Goal: Check status: Check status

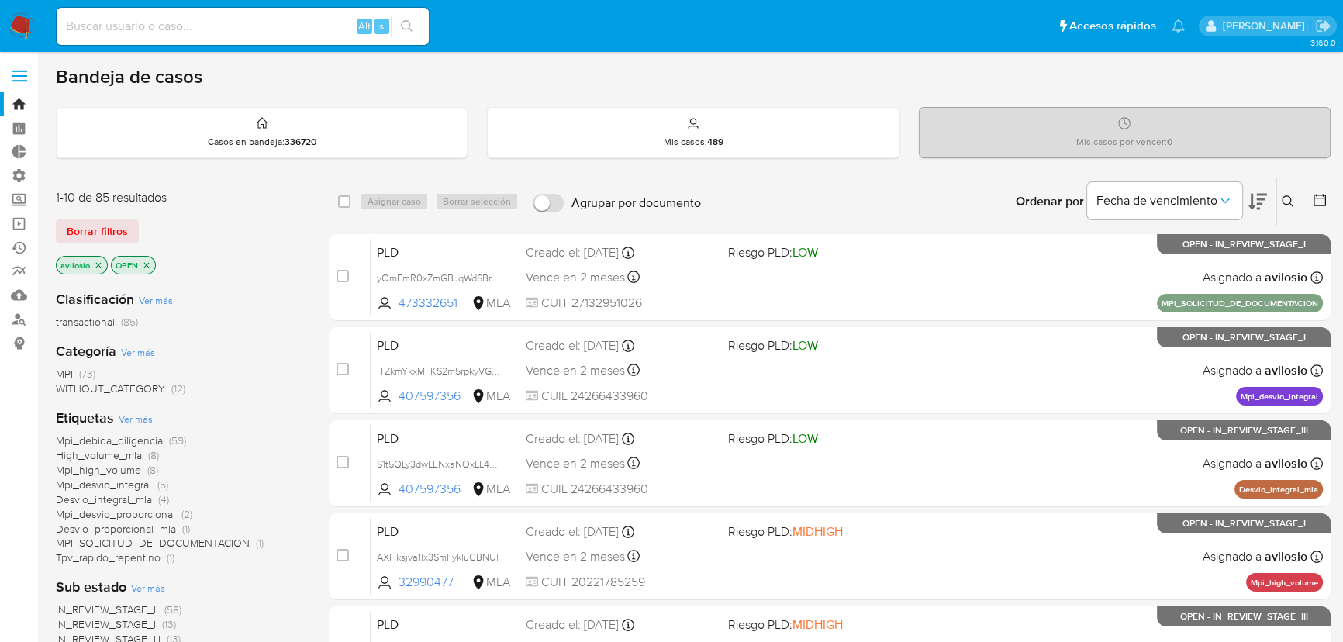
click at [112, 498] on span "Desvio_integral_mla" at bounding box center [104, 500] width 96 height 16
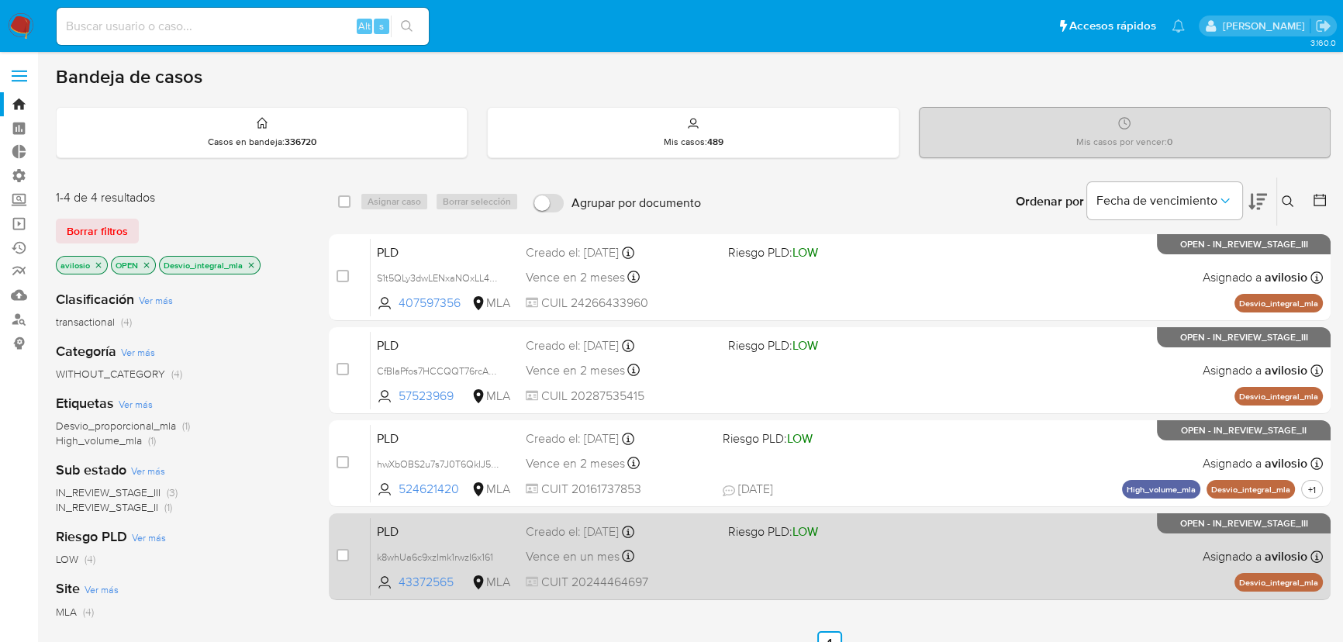
click at [799, 565] on div "PLD k8whUa6c9xzImk1rwzI6x161 43372565 MLA Riesgo PLD: LOW Creado el: 12/08/2025…" at bounding box center [847, 556] width 952 height 78
click at [728, 560] on div "PLD k8whUa6c9xzImk1rwzI6x161 43372565 MLA Riesgo PLD: LOW Creado el: 12/08/2025…" at bounding box center [847, 556] width 952 height 78
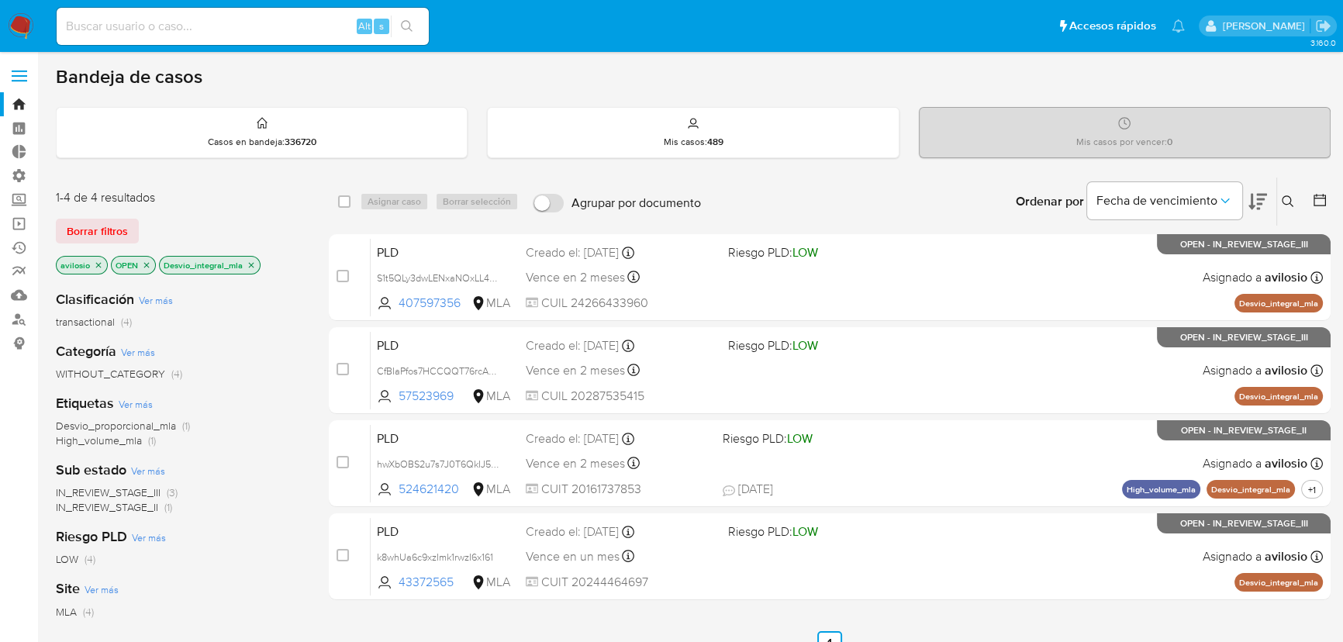
drag, startPoint x: 254, startPoint y: 31, endPoint x: 296, endPoint y: 8, distance: 47.9
click at [255, 30] on input at bounding box center [243, 26] width 372 height 20
paste input "652413312"
type input "652413312"
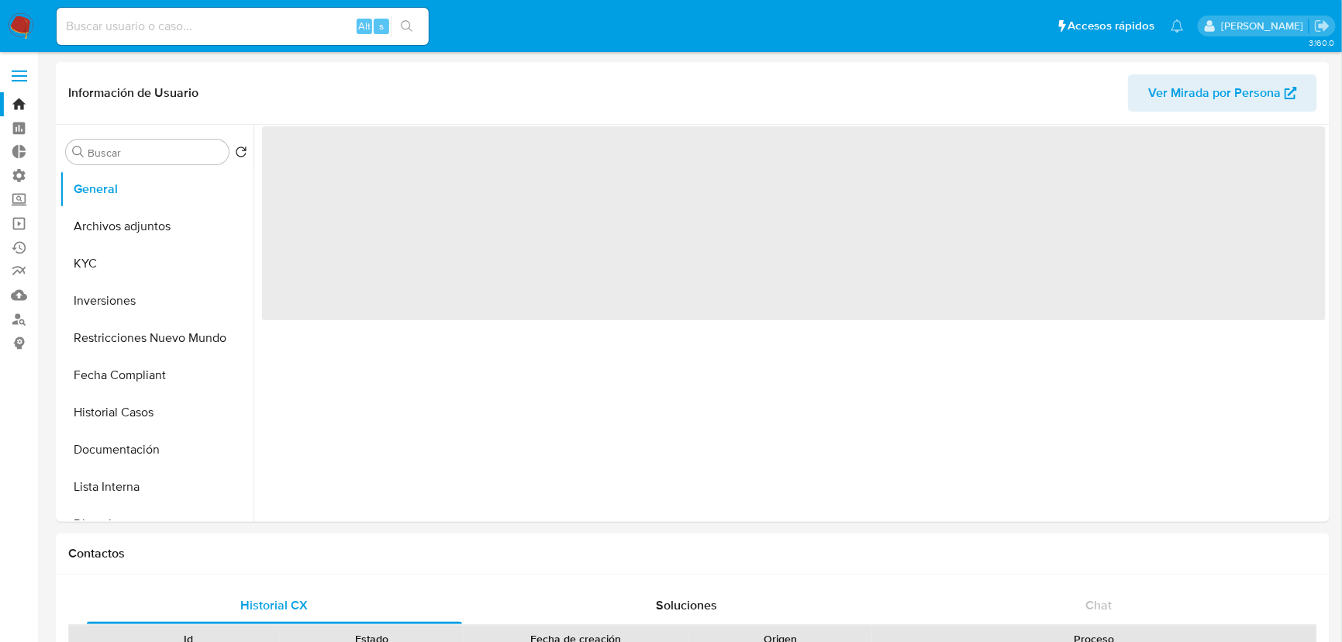
select select "10"
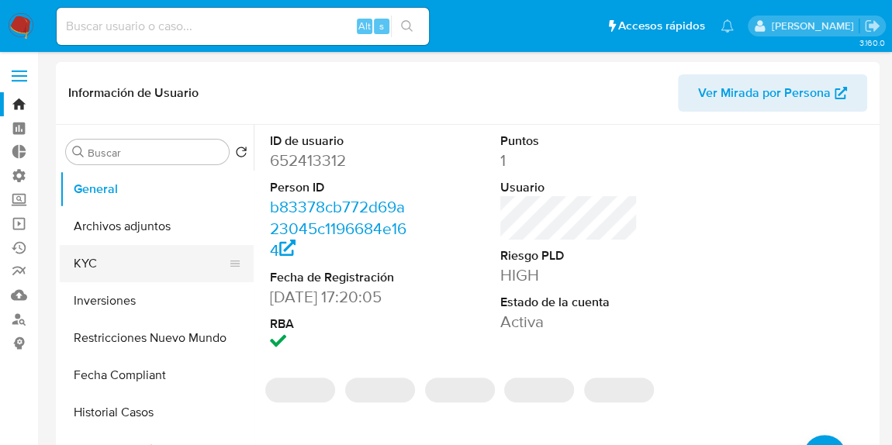
click at [98, 266] on button "KYC" at bounding box center [150, 263] width 181 height 37
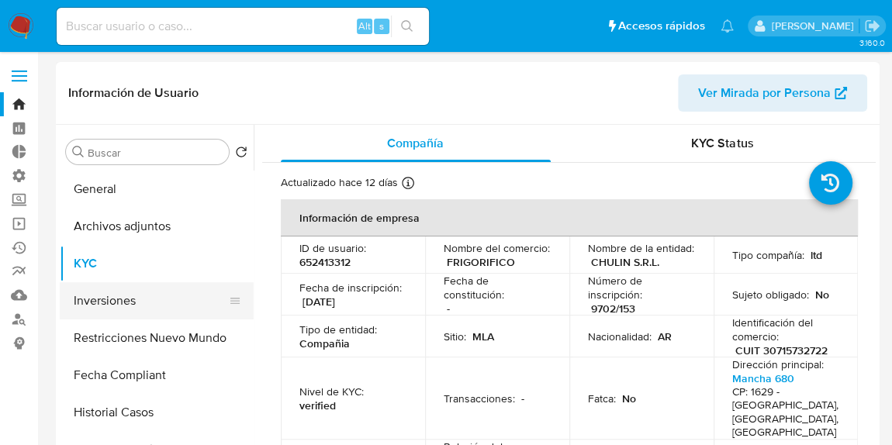
click at [137, 296] on button "Inversiones" at bounding box center [150, 300] width 181 height 37
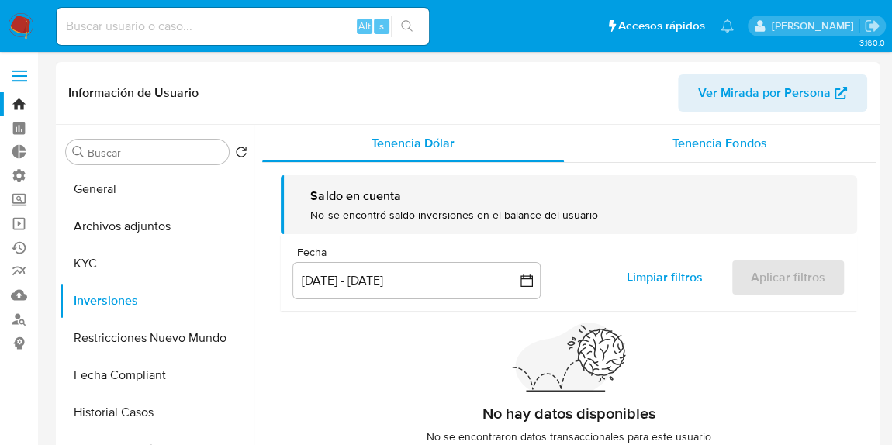
click at [759, 154] on div "Tenencia Fondos" at bounding box center [720, 143] width 313 height 37
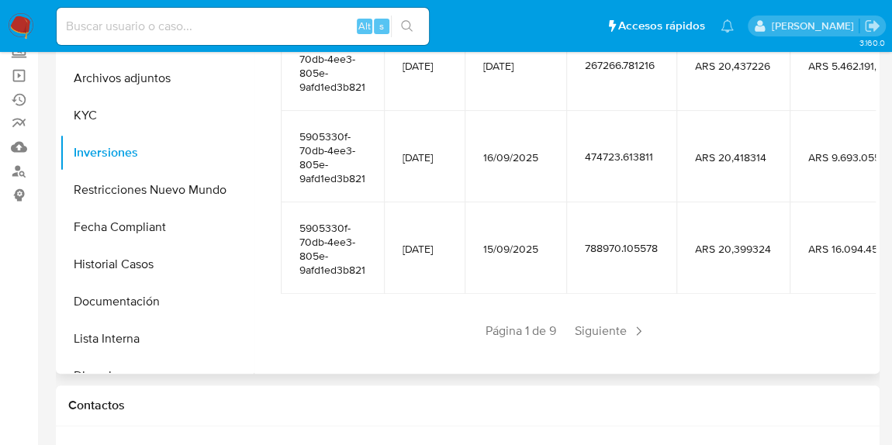
scroll to position [211, 0]
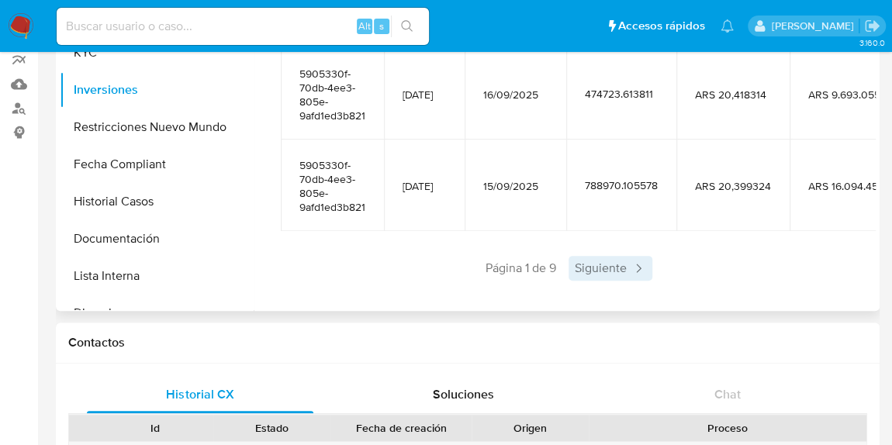
click at [608, 256] on span "Siguiente" at bounding box center [610, 268] width 84 height 25
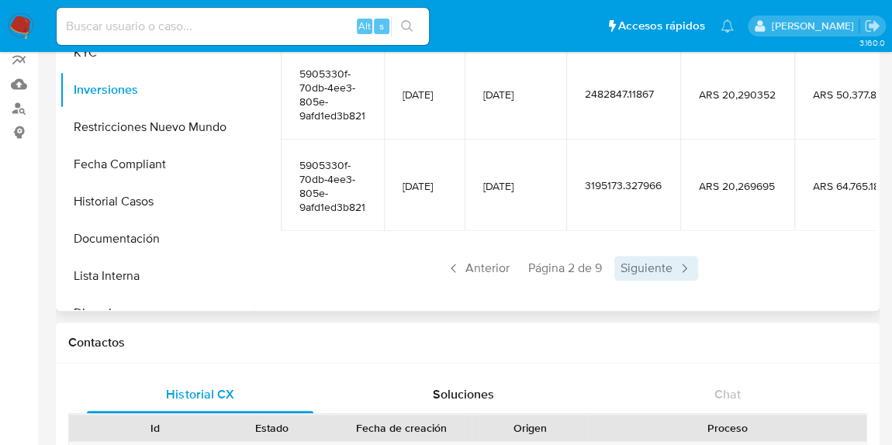
click at [648, 259] on span "Siguiente" at bounding box center [656, 268] width 84 height 25
click at [659, 256] on span "Siguiente" at bounding box center [656, 268] width 84 height 25
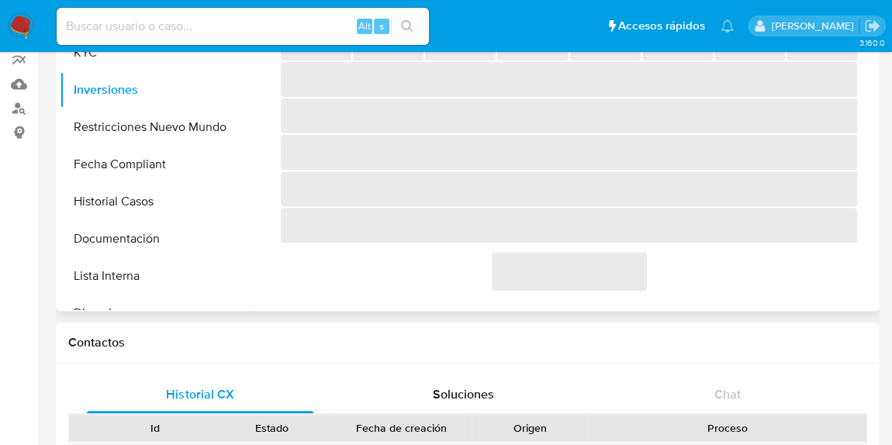
scroll to position [413, 0]
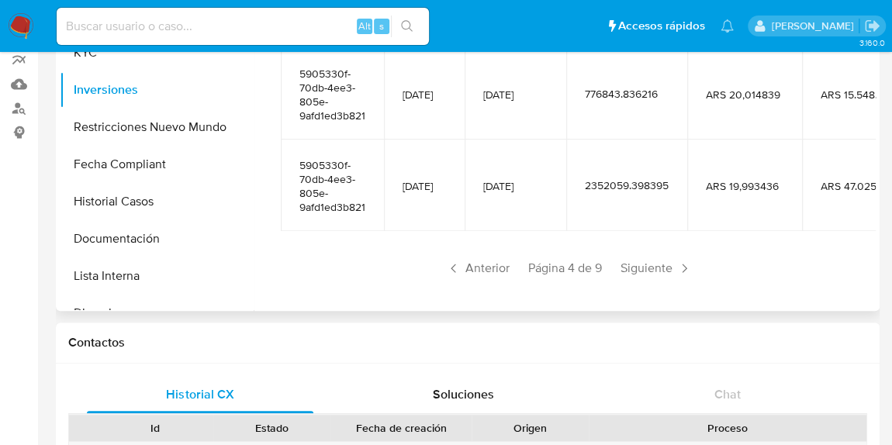
click at [659, 256] on span "Siguiente" at bounding box center [656, 268] width 84 height 25
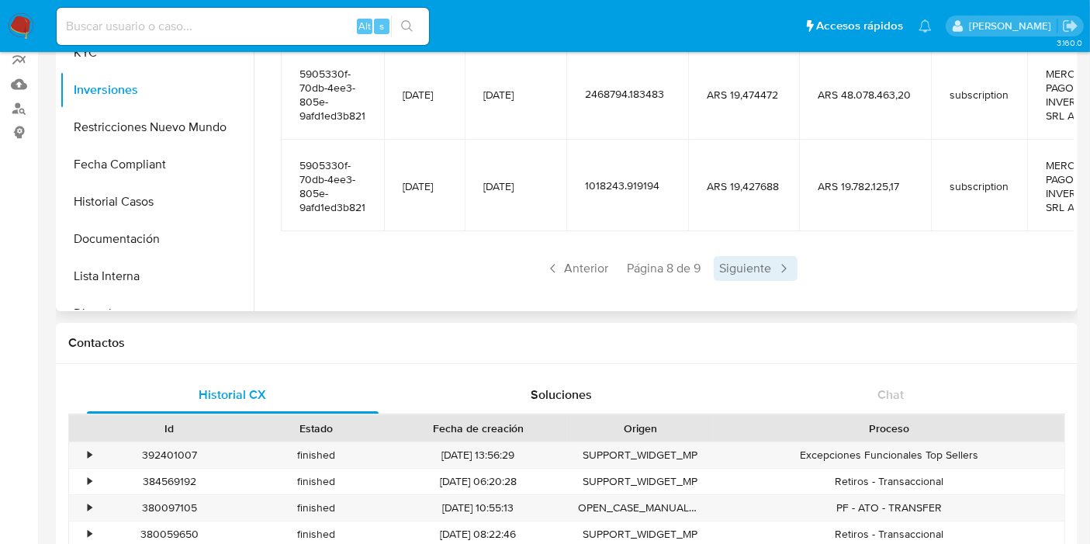
click at [768, 257] on span "Siguiente" at bounding box center [755, 268] width 84 height 25
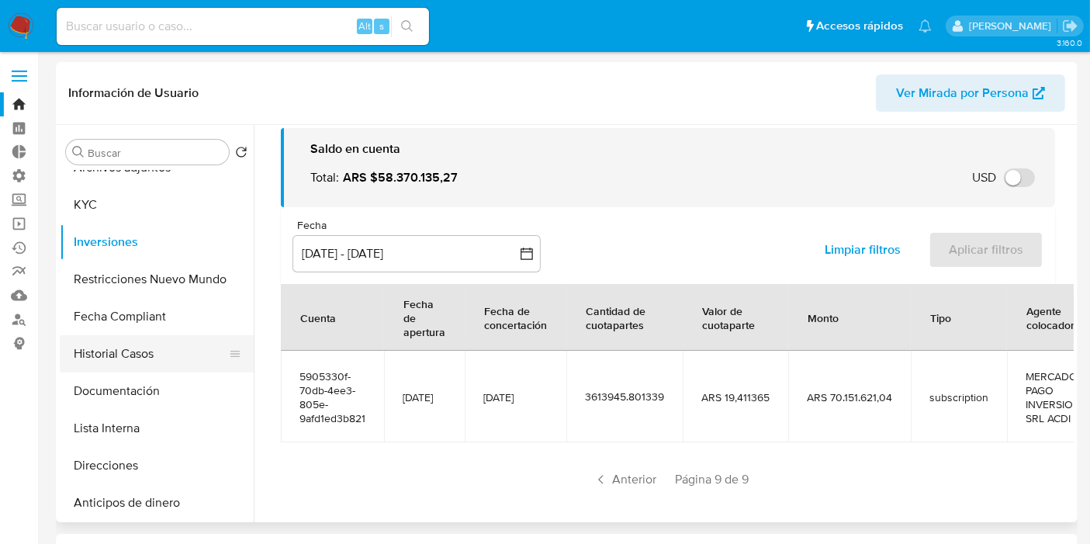
scroll to position [86, 0]
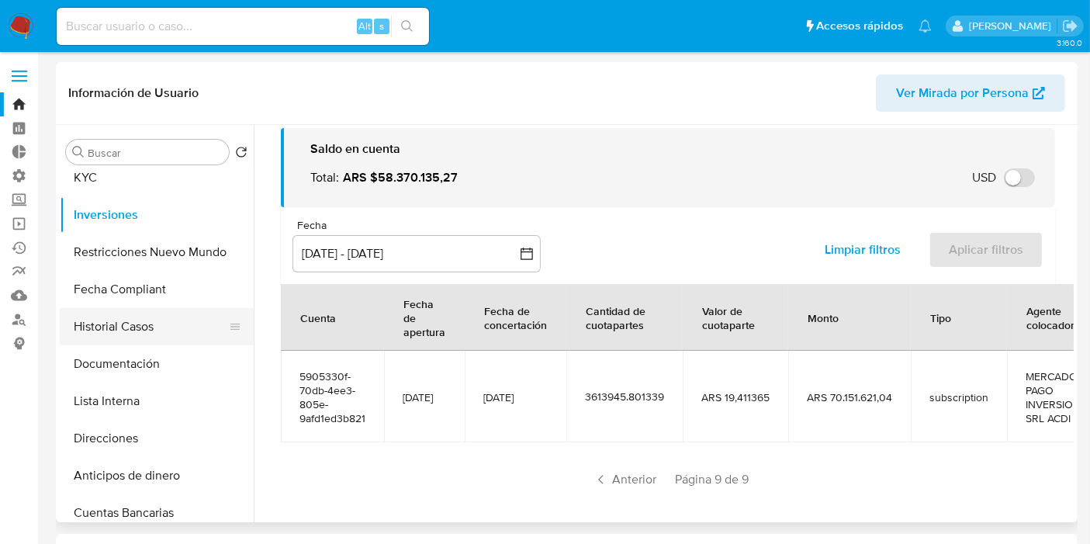
click at [143, 337] on button "Historial Casos" at bounding box center [150, 326] width 181 height 37
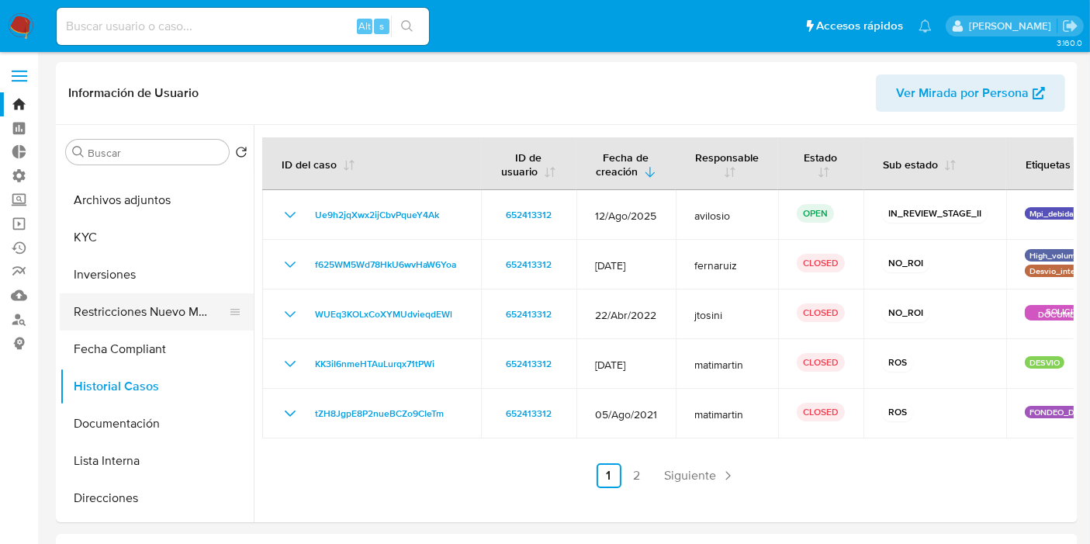
scroll to position [0, 0]
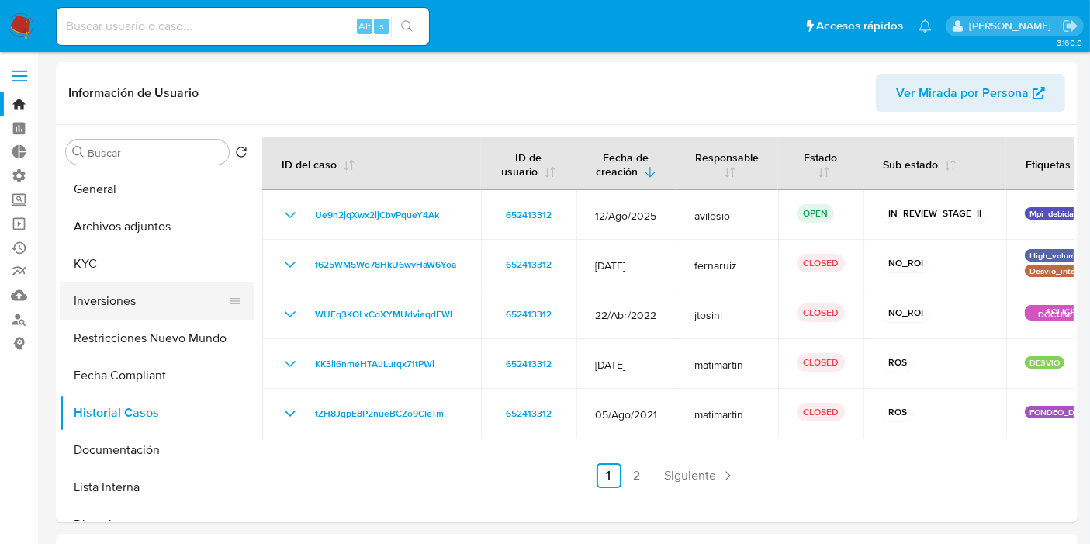
click at [125, 298] on button "Inversiones" at bounding box center [150, 300] width 181 height 37
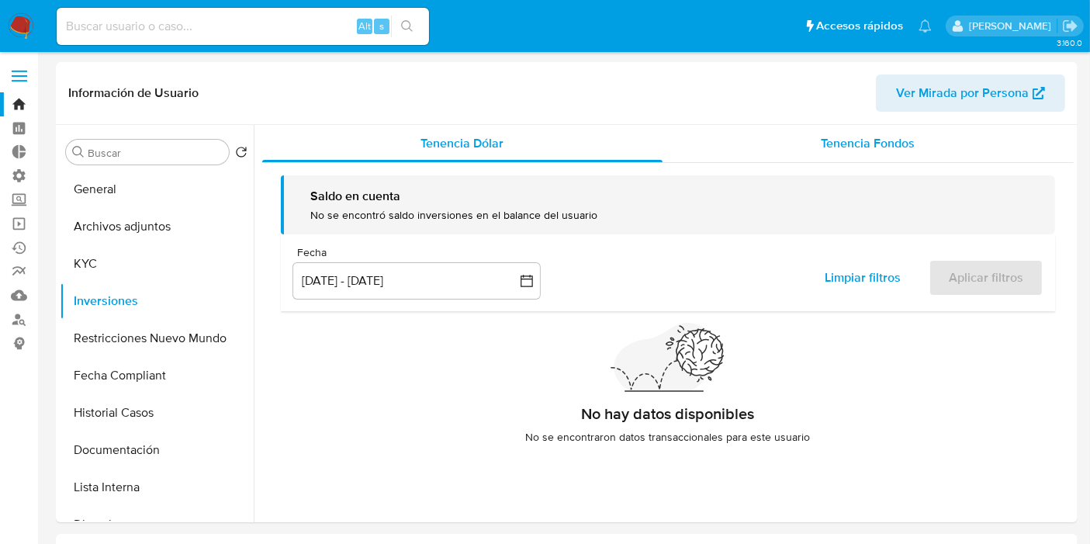
click at [927, 158] on div "Tenencia Fondos" at bounding box center [867, 143] width 411 height 37
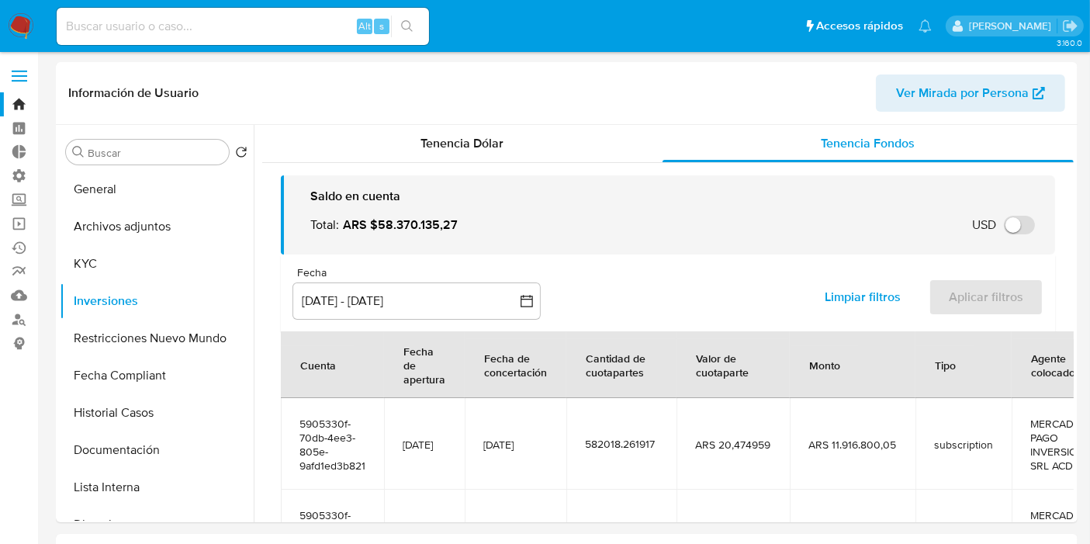
drag, startPoint x: 365, startPoint y: 451, endPoint x: 289, endPoint y: 413, distance: 85.0
click at [289, 413] on td "5905330f-70db-4ee3-805e-9afd1ed3b821" at bounding box center [332, 444] width 103 height 92
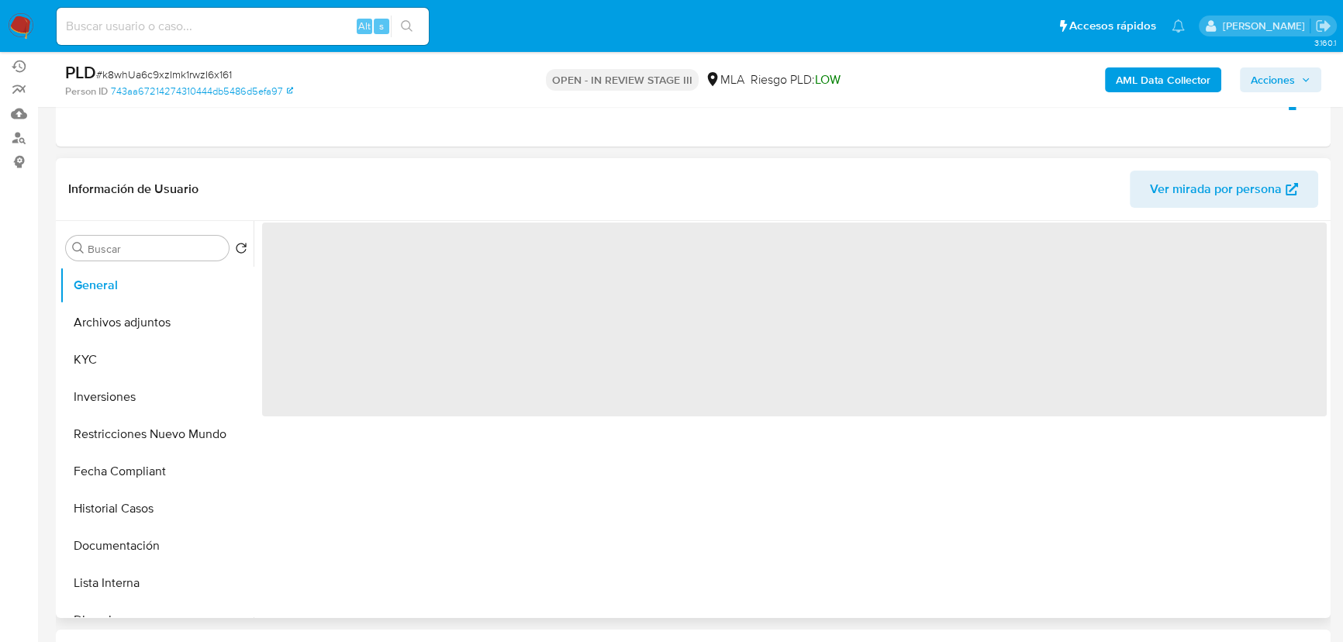
scroll to position [211, 0]
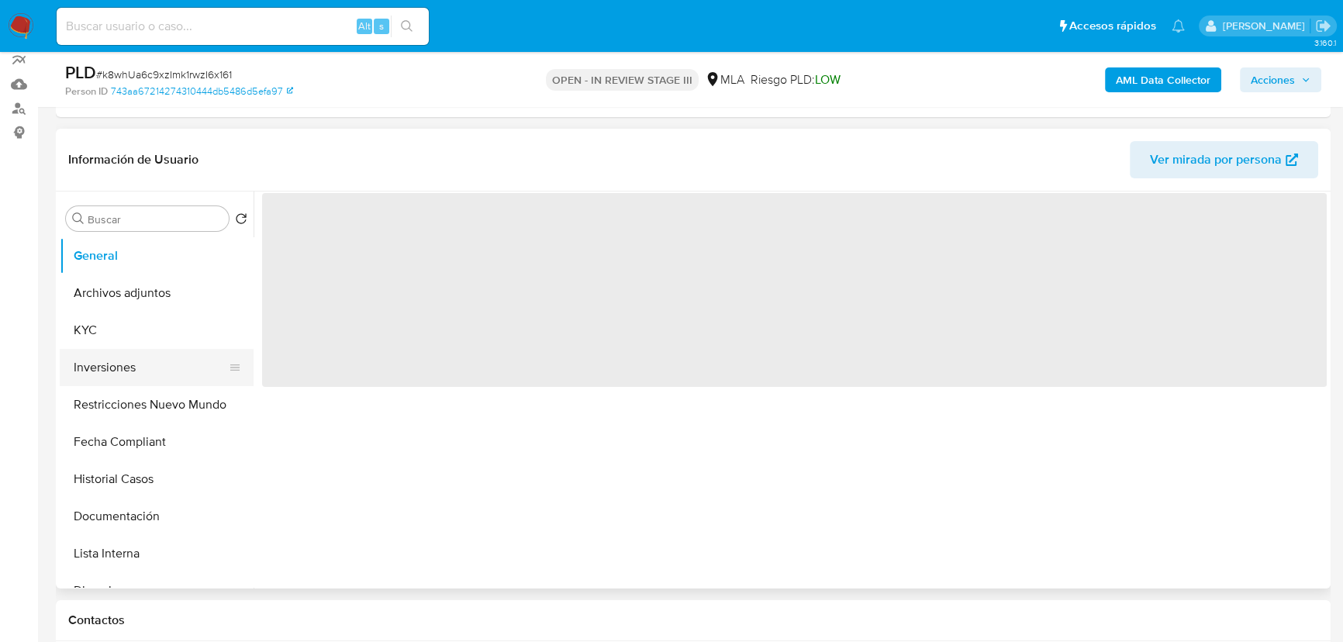
select select "10"
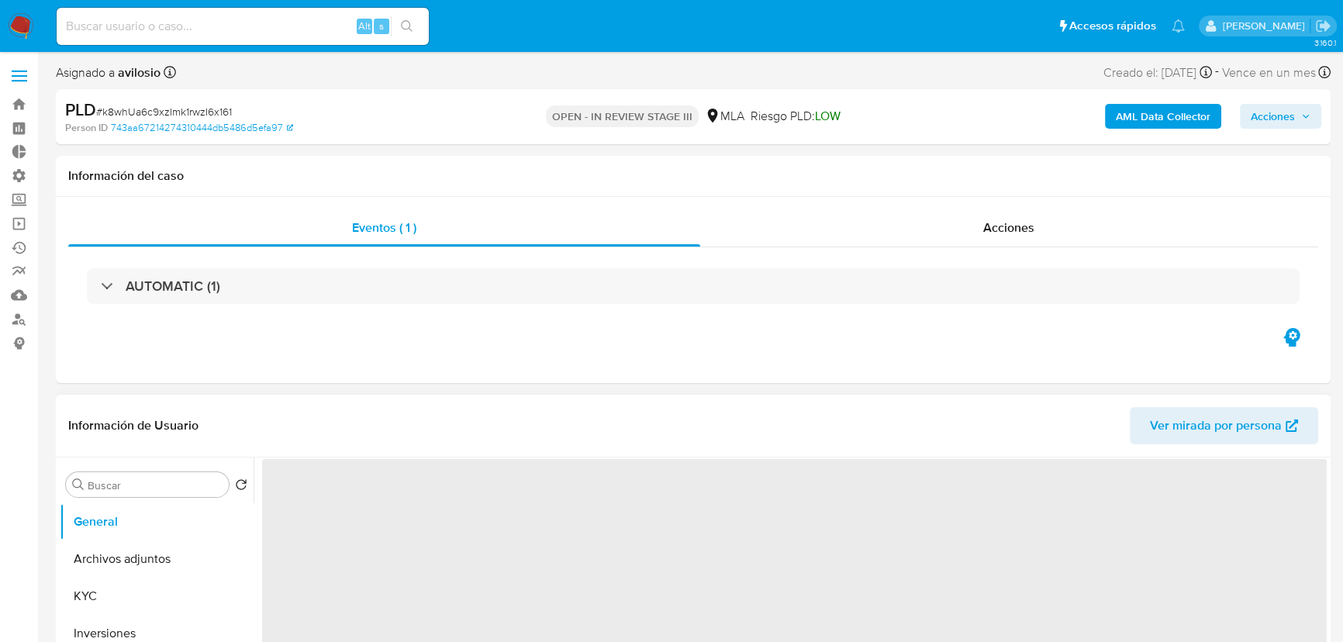
select select "10"
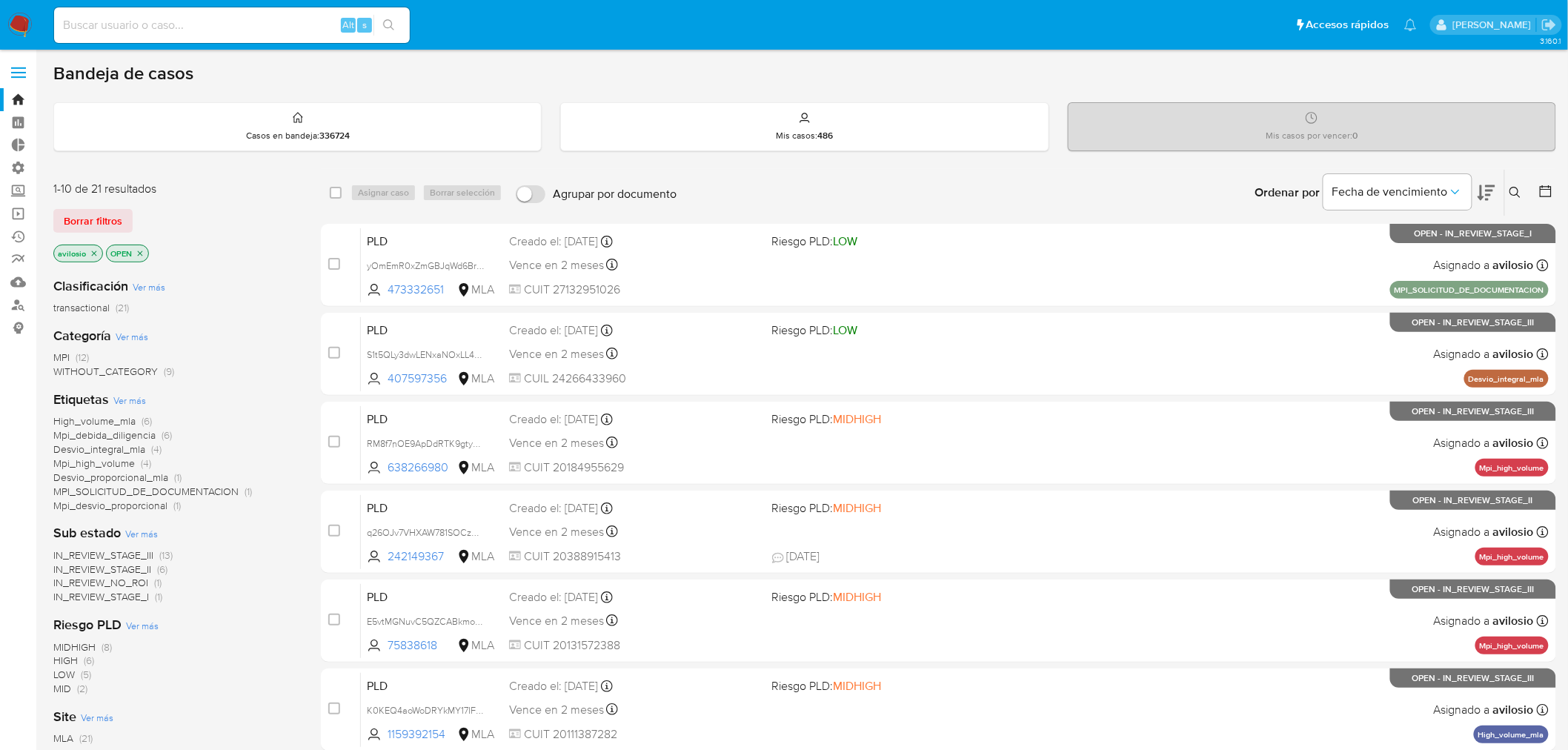
click at [1490, 202] on button at bounding box center [1486, 193] width 18 height 46
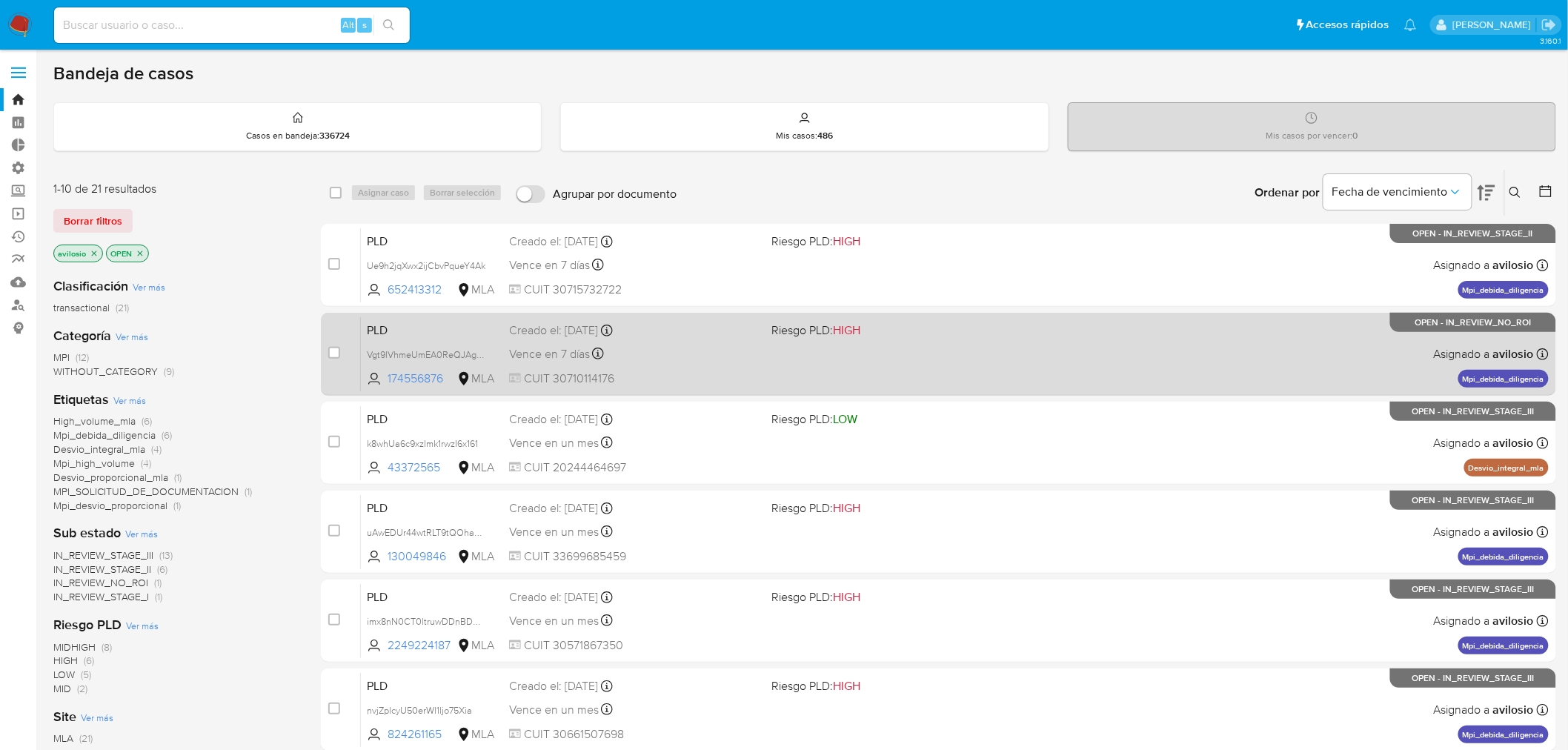
click at [701, 358] on div "Vence en 7 días Vence el [DATE] 12:15:41" at bounding box center [634, 354] width 251 height 20
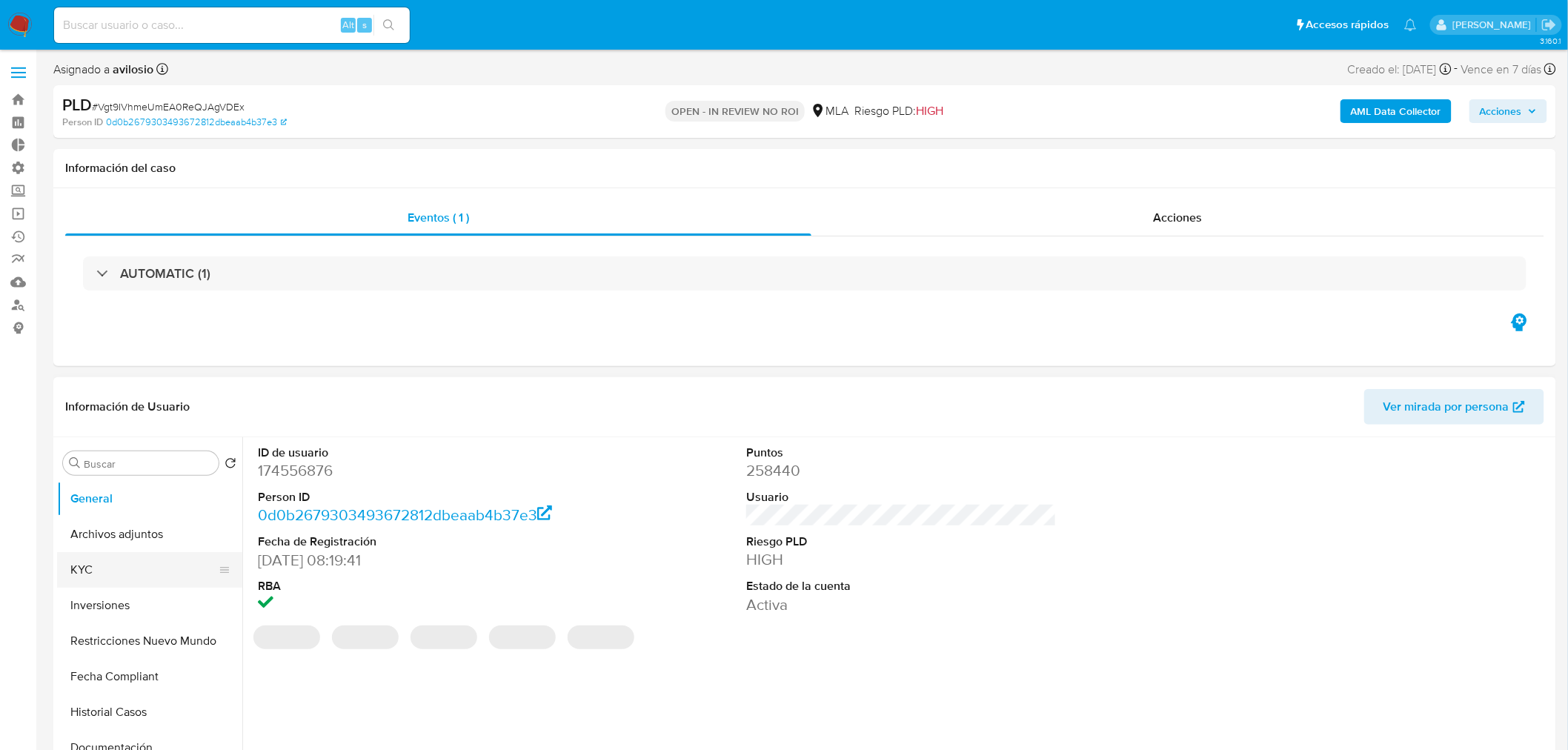
select select "10"
click at [123, 572] on button "KYC" at bounding box center [143, 569] width 173 height 35
